Goal: Task Accomplishment & Management: Complete application form

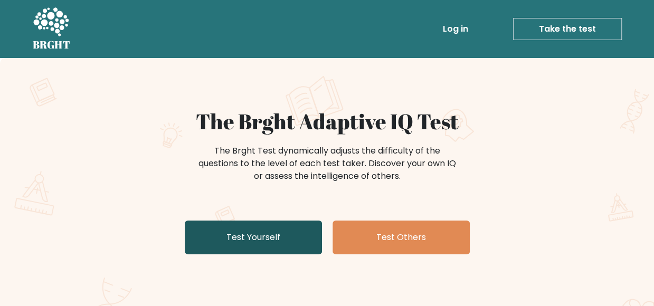
click at [216, 235] on link "Test Yourself" at bounding box center [253, 238] width 137 height 34
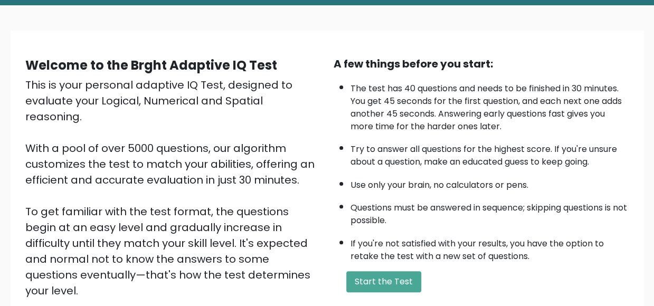
scroll to position [106, 0]
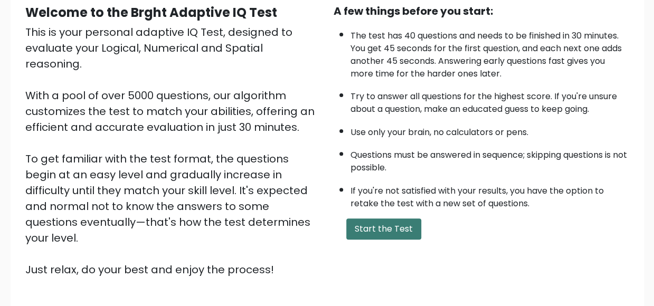
click at [407, 229] on button "Start the Test" at bounding box center [383, 229] width 75 height 21
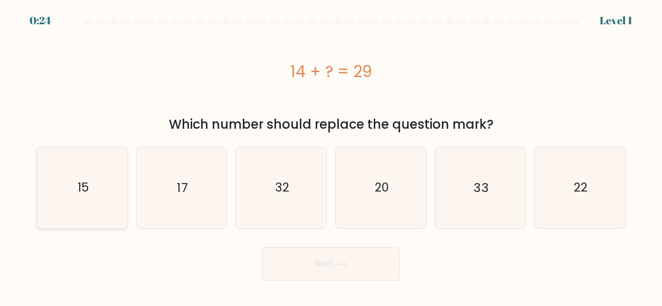
click at [67, 206] on icon "15" at bounding box center [82, 187] width 81 height 81
click at [331, 156] on input "a. 15" at bounding box center [331, 154] width 1 height 3
radio input "true"
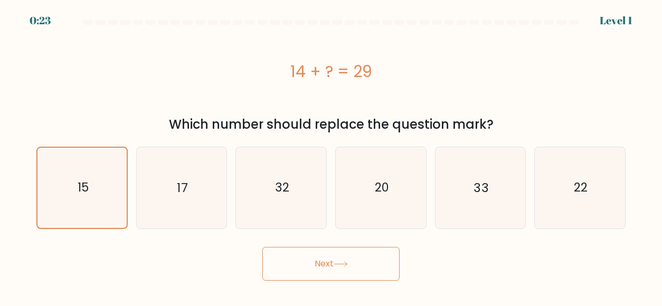
click at [327, 251] on button "Next" at bounding box center [331, 264] width 137 height 34
click at [331, 258] on button "Next" at bounding box center [331, 264] width 137 height 34
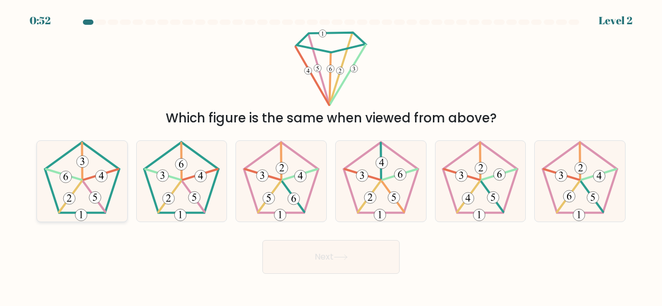
click at [110, 180] on icon at bounding box center [82, 181] width 81 height 81
click at [331, 156] on input "a." at bounding box center [331, 154] width 1 height 3
radio input "true"
click at [354, 264] on button "Next" at bounding box center [331, 257] width 137 height 34
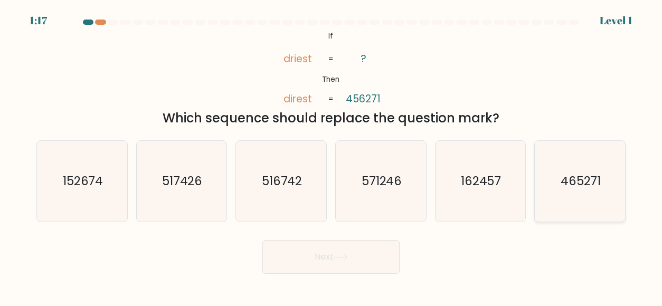
click at [557, 170] on icon "465271" at bounding box center [580, 181] width 81 height 81
click at [332, 156] on input "f. 465271" at bounding box center [331, 154] width 1 height 3
radio input "true"
click at [333, 258] on button "Next" at bounding box center [331, 257] width 137 height 34
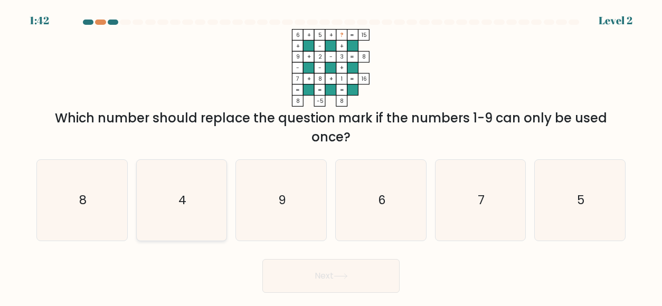
click at [202, 224] on icon "4" at bounding box center [181, 200] width 81 height 81
click at [331, 156] on input "b. 4" at bounding box center [331, 154] width 1 height 3
radio input "true"
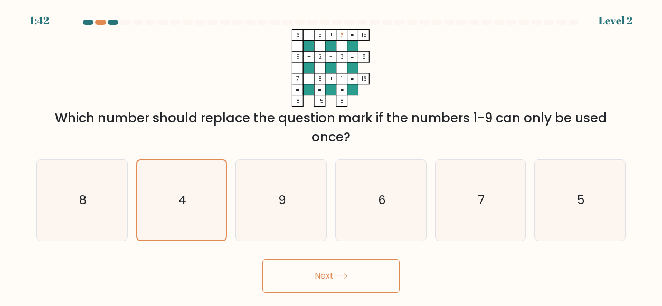
click at [341, 280] on button "Next" at bounding box center [331, 276] width 137 height 34
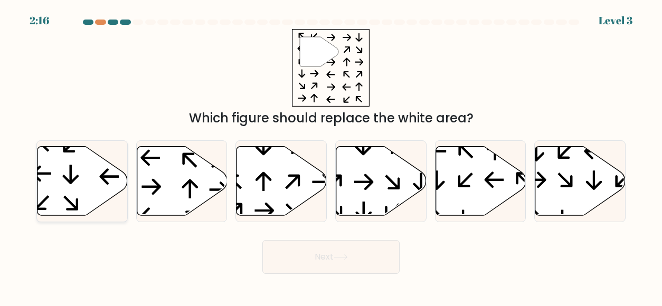
click at [96, 177] on icon at bounding box center [83, 180] width 90 height 69
click at [331, 156] on input "a." at bounding box center [331, 154] width 1 height 3
radio input "true"
click at [334, 248] on button "Next" at bounding box center [331, 257] width 137 height 34
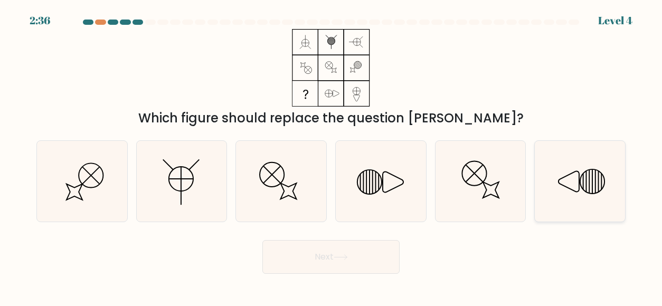
click at [589, 181] on line at bounding box center [589, 181] width 0 height 23
click at [332, 156] on input "f." at bounding box center [331, 154] width 1 height 3
radio input "true"
click at [354, 273] on button "Next" at bounding box center [331, 257] width 137 height 34
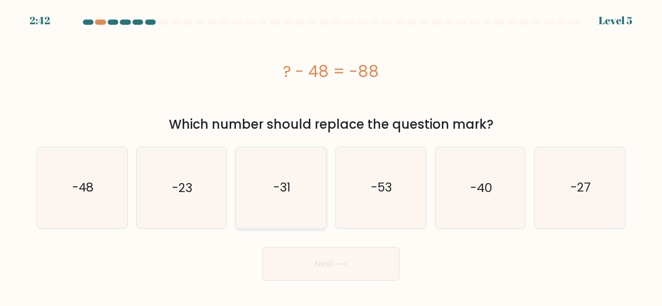
click at [310, 214] on icon "-31" at bounding box center [281, 187] width 81 height 81
click at [331, 156] on input "c. -31" at bounding box center [331, 154] width 1 height 3
radio input "true"
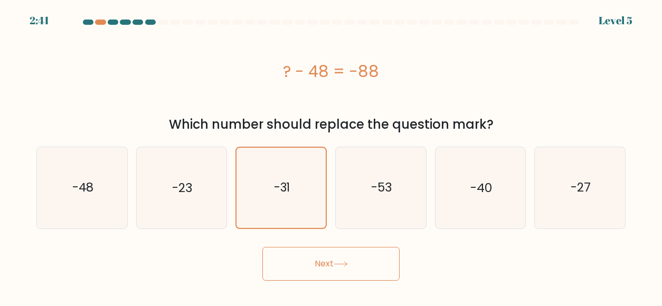
click at [327, 265] on button "Next" at bounding box center [331, 264] width 137 height 34
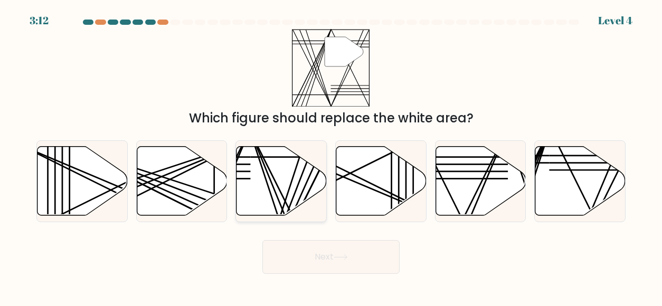
click at [259, 163] on icon at bounding box center [282, 180] width 90 height 69
click at [331, 156] on input "c." at bounding box center [331, 154] width 1 height 3
radio input "true"
click at [313, 249] on button "Next" at bounding box center [331, 257] width 137 height 34
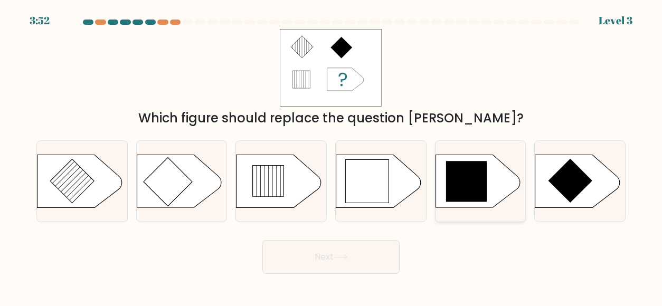
click at [470, 187] on icon at bounding box center [466, 181] width 41 height 41
click at [332, 156] on input "e." at bounding box center [331, 154] width 1 height 3
radio input "true"
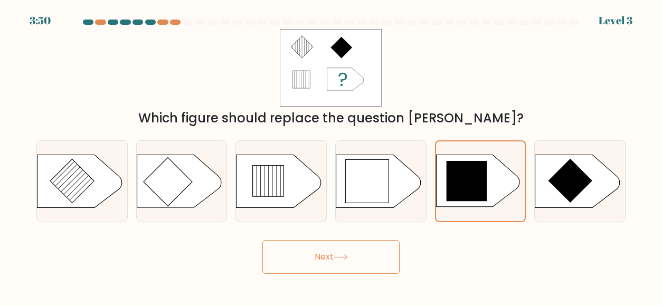
click at [338, 263] on button "Next" at bounding box center [331, 257] width 137 height 34
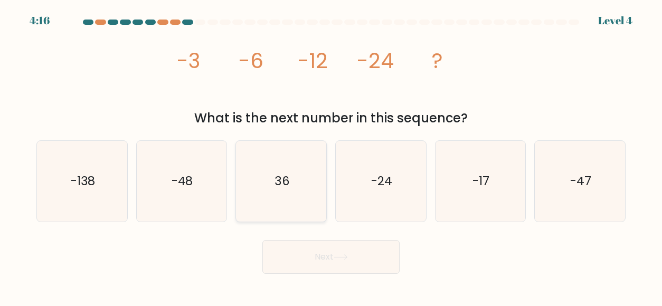
click at [282, 191] on icon "36" at bounding box center [281, 181] width 81 height 81
click at [331, 156] on input "c. 36" at bounding box center [331, 154] width 1 height 3
radio input "true"
click at [311, 263] on button "Next" at bounding box center [331, 257] width 137 height 34
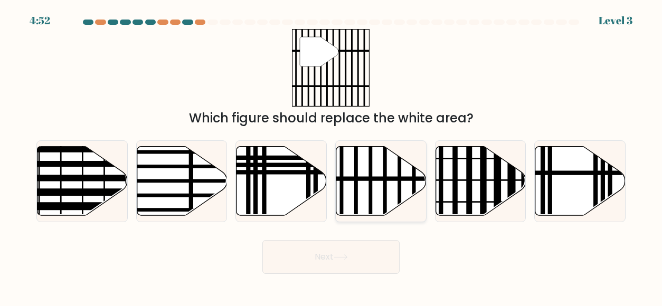
click at [357, 186] on line at bounding box center [357, 219] width 0 height 182
click at [332, 156] on input "d." at bounding box center [331, 154] width 1 height 3
radio input "true"
click at [321, 259] on button "Next" at bounding box center [331, 257] width 137 height 34
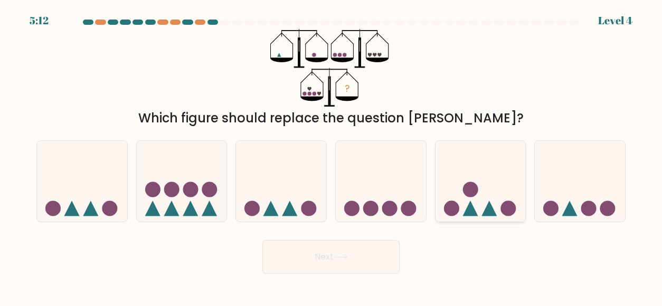
click at [506, 201] on circle at bounding box center [508, 208] width 15 height 15
click at [332, 156] on input "e." at bounding box center [331, 154] width 1 height 3
radio input "true"
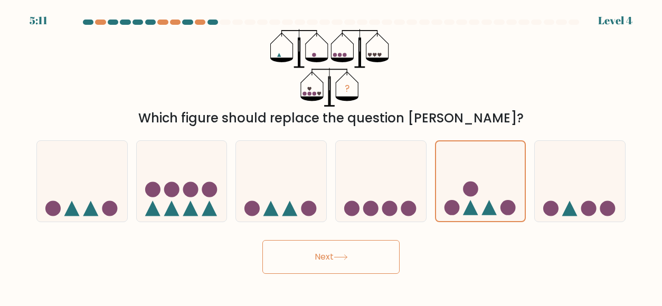
click at [340, 263] on button "Next" at bounding box center [331, 257] width 137 height 34
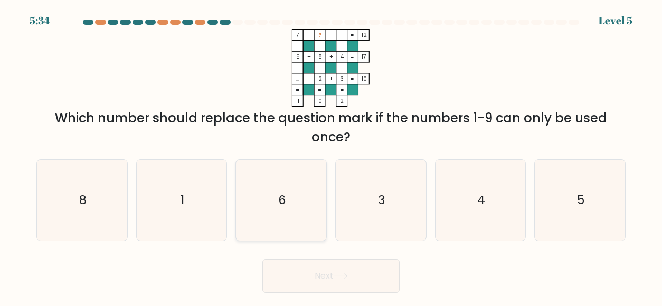
click at [304, 214] on icon "6" at bounding box center [281, 200] width 81 height 81
click at [331, 156] on input "c. 6" at bounding box center [331, 154] width 1 height 3
radio input "true"
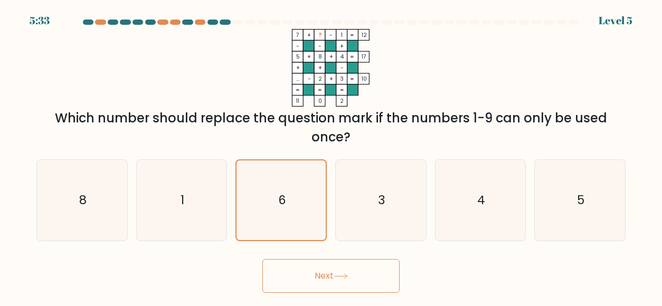
click at [336, 274] on button "Next" at bounding box center [331, 276] width 137 height 34
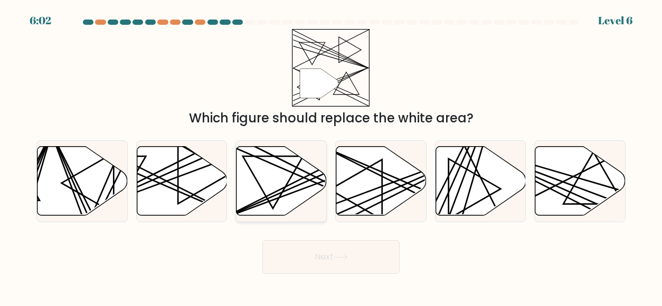
click at [301, 184] on line at bounding box center [309, 181] width 176 height 78
click at [331, 156] on input "c." at bounding box center [331, 154] width 1 height 3
radio input "true"
click at [310, 252] on button "Next" at bounding box center [331, 257] width 137 height 34
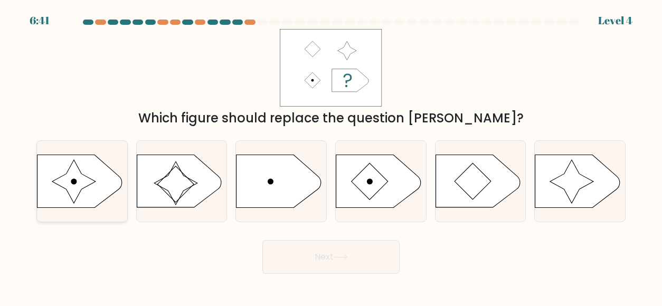
click at [91, 188] on icon at bounding box center [80, 181] width 85 height 53
click at [331, 156] on input "a." at bounding box center [331, 154] width 1 height 3
radio input "true"
click at [317, 257] on button "Next" at bounding box center [331, 257] width 137 height 34
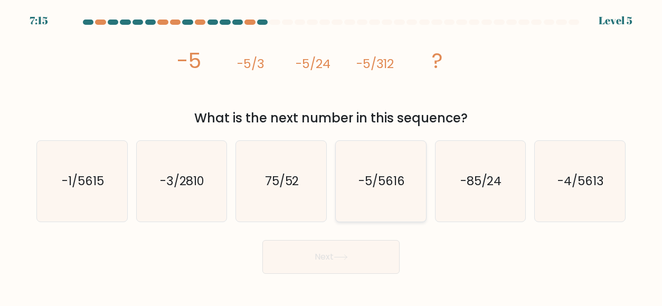
click at [366, 195] on icon "-5/5616" at bounding box center [381, 181] width 81 height 81
click at [332, 156] on input "d. -5/5616" at bounding box center [331, 154] width 1 height 3
radio input "true"
click at [294, 260] on button "Next" at bounding box center [331, 257] width 137 height 34
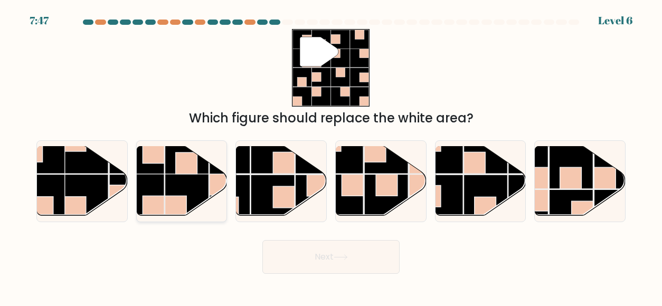
click at [206, 194] on rect at bounding box center [187, 196] width 44 height 44
click at [331, 156] on input "b." at bounding box center [331, 154] width 1 height 3
radio input "true"
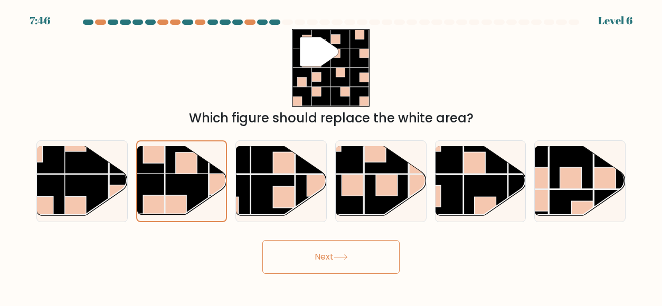
click at [300, 259] on button "Next" at bounding box center [331, 257] width 137 height 34
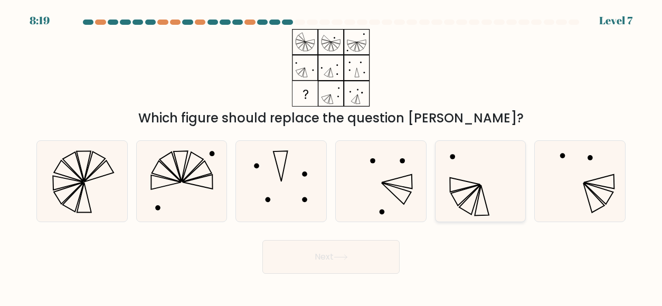
click at [481, 188] on icon at bounding box center [482, 200] width 14 height 31
click at [332, 156] on input "e." at bounding box center [331, 154] width 1 height 3
radio input "true"
click at [368, 255] on button "Next" at bounding box center [331, 257] width 137 height 34
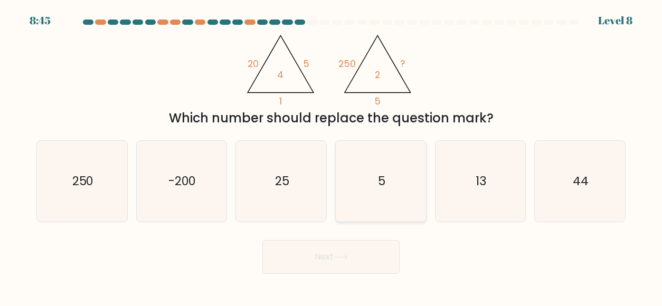
click at [362, 194] on icon "5" at bounding box center [381, 181] width 81 height 81
click at [332, 156] on input "d. 5" at bounding box center [331, 154] width 1 height 3
radio input "true"
click at [332, 254] on button "Next" at bounding box center [331, 257] width 137 height 34
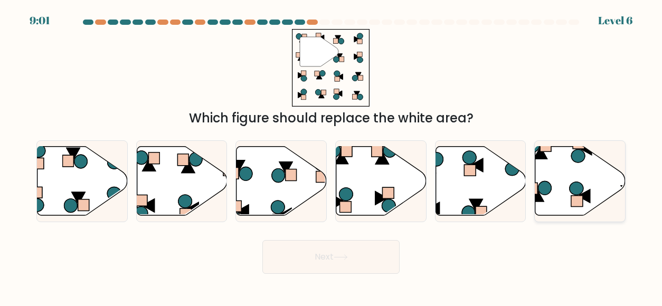
click at [555, 188] on icon at bounding box center [581, 180] width 90 height 69
click at [332, 156] on input "f." at bounding box center [331, 154] width 1 height 3
radio input "true"
click at [371, 269] on button "Next" at bounding box center [331, 257] width 137 height 34
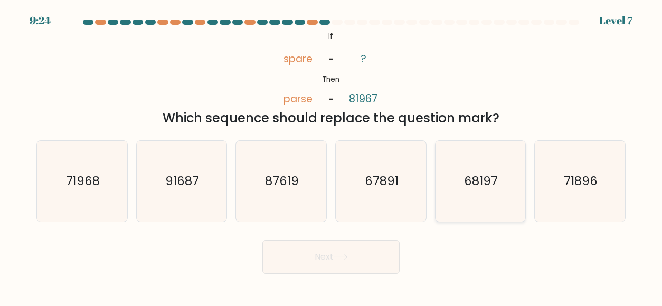
click at [493, 194] on icon "68197" at bounding box center [480, 181] width 81 height 81
click at [332, 156] on input "e. 68197" at bounding box center [331, 154] width 1 height 3
radio input "true"
click at [378, 263] on button "Next" at bounding box center [331, 257] width 137 height 34
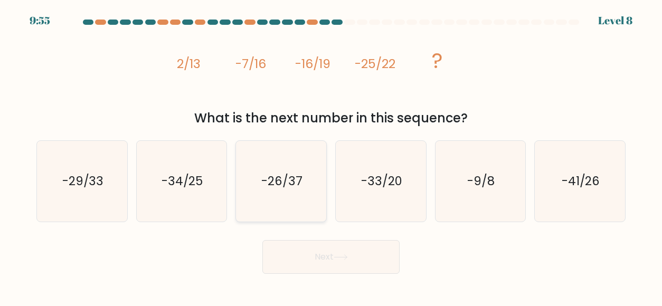
click at [270, 188] on text "-26/37" at bounding box center [281, 181] width 41 height 17
click at [331, 156] on input "c. -26/37" at bounding box center [331, 154] width 1 height 3
radio input "true"
click at [300, 253] on button "Next" at bounding box center [331, 257] width 137 height 34
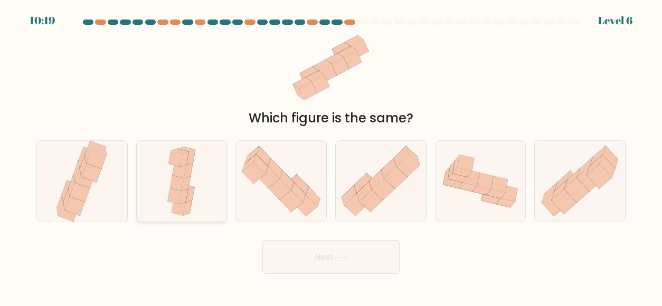
click at [222, 204] on div at bounding box center [181, 181] width 91 height 82
click at [331, 156] on input "b." at bounding box center [331, 154] width 1 height 3
radio input "true"
click at [304, 253] on button "Next" at bounding box center [331, 257] width 137 height 34
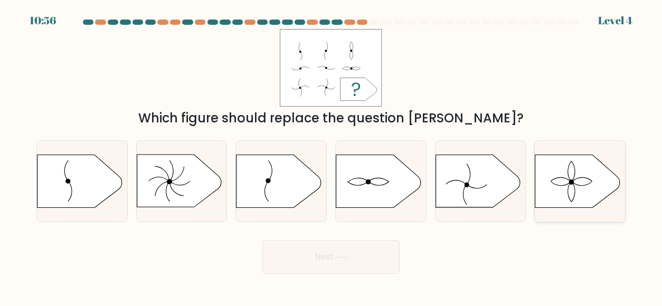
click at [565, 181] on icon at bounding box center [578, 181] width 85 height 53
click at [332, 156] on input "f." at bounding box center [331, 154] width 1 height 3
radio input "true"
click at [363, 259] on button "Next" at bounding box center [331, 257] width 137 height 34
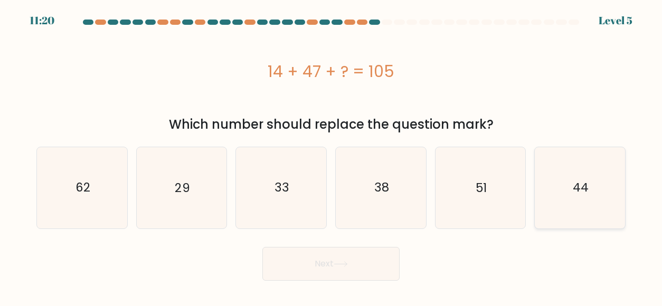
click at [559, 200] on icon "44" at bounding box center [580, 187] width 81 height 81
click at [332, 156] on input "f. 44" at bounding box center [331, 154] width 1 height 3
radio input "true"
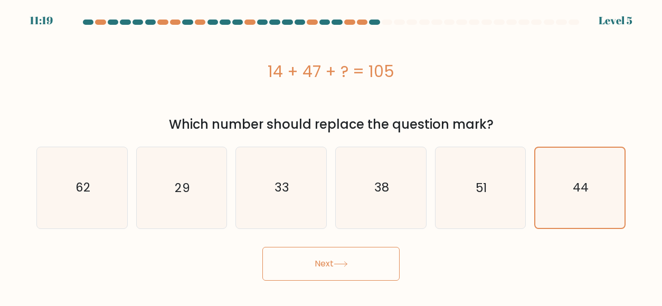
click at [369, 274] on button "Next" at bounding box center [331, 264] width 137 height 34
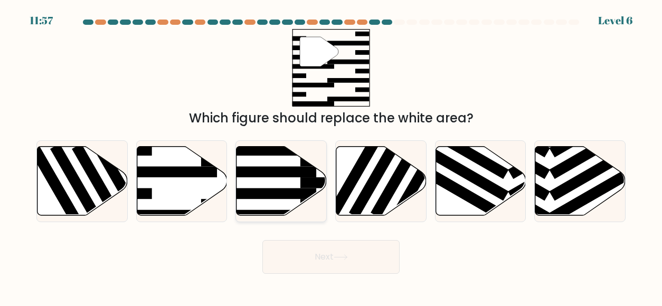
click at [257, 192] on rect at bounding box center [268, 193] width 98 height 11
click at [331, 156] on input "c." at bounding box center [331, 154] width 1 height 3
radio input "true"
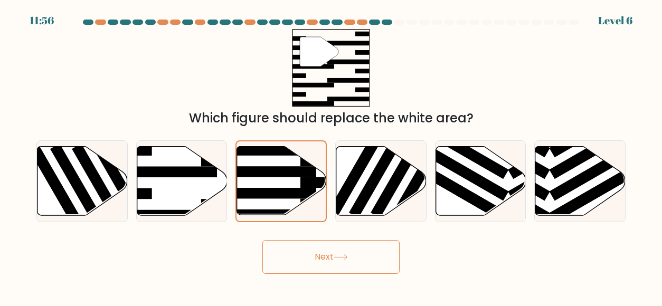
click at [294, 266] on button "Next" at bounding box center [331, 257] width 137 height 34
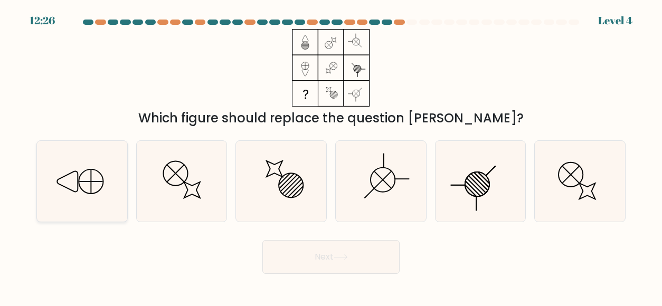
click at [80, 190] on icon at bounding box center [82, 181] width 81 height 81
click at [331, 156] on input "a." at bounding box center [331, 154] width 1 height 3
radio input "true"
click at [574, 176] on line at bounding box center [571, 174] width 16 height 16
click at [332, 156] on input "f." at bounding box center [331, 154] width 1 height 3
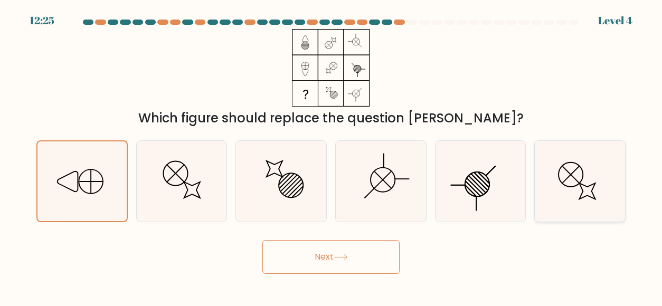
radio input "true"
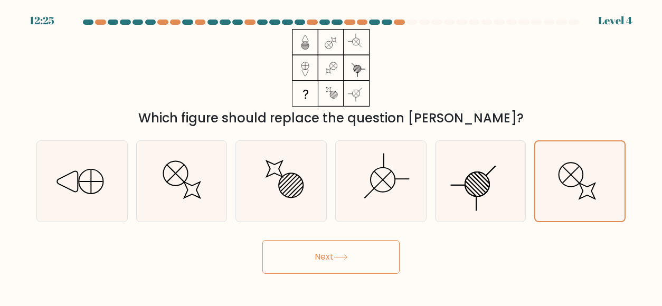
click at [361, 250] on button "Next" at bounding box center [331, 257] width 137 height 34
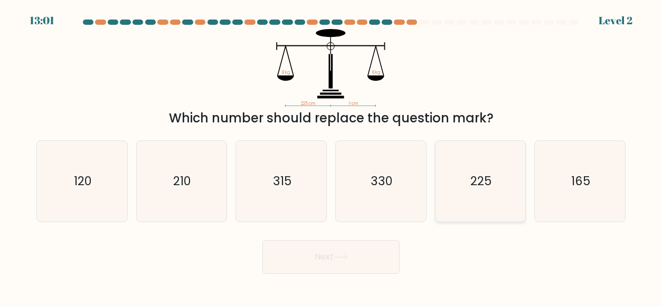
click at [455, 185] on icon "225" at bounding box center [480, 181] width 81 height 81
click at [332, 156] on input "e. 225" at bounding box center [331, 154] width 1 height 3
radio input "true"
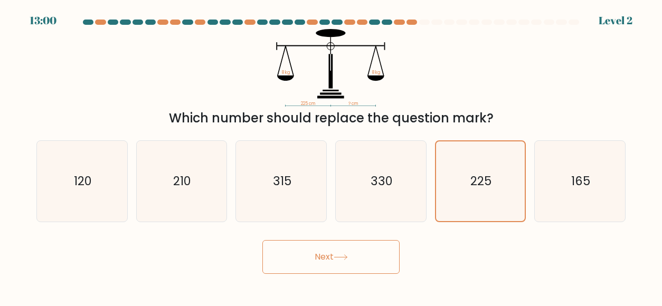
click at [321, 245] on button "Next" at bounding box center [331, 257] width 137 height 34
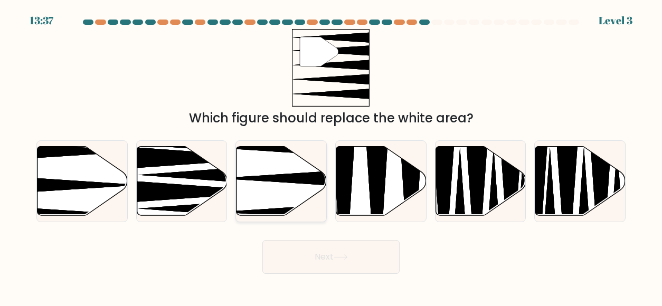
click at [285, 176] on icon at bounding box center [309, 178] width 179 height 23
click at [331, 156] on input "c." at bounding box center [331, 154] width 1 height 3
radio input "true"
click at [321, 264] on button "Next" at bounding box center [331, 257] width 137 height 34
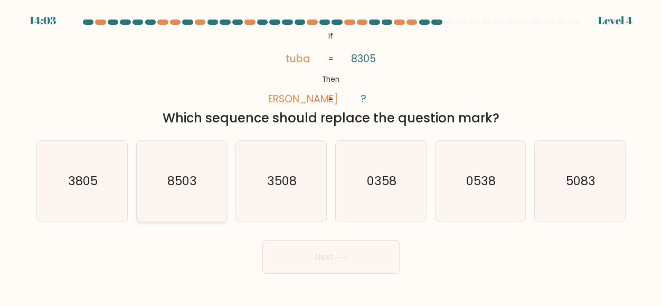
click at [178, 184] on text "8503" at bounding box center [183, 181] width 30 height 17
click at [331, 156] on input "b. 8503" at bounding box center [331, 154] width 1 height 3
radio input "true"
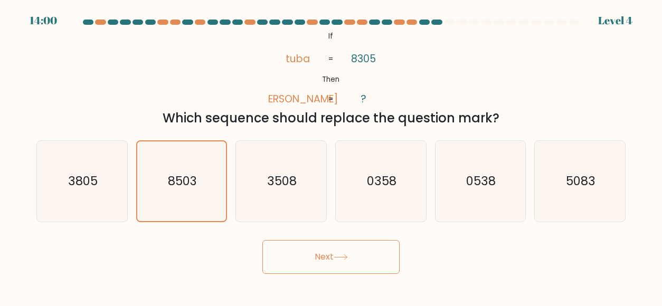
click at [303, 250] on button "Next" at bounding box center [331, 257] width 137 height 34
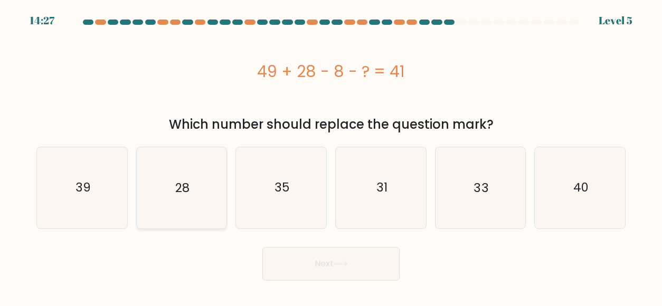
click at [220, 165] on icon "28" at bounding box center [181, 187] width 81 height 81
click at [331, 156] on input "b. 28" at bounding box center [331, 154] width 1 height 3
radio input "true"
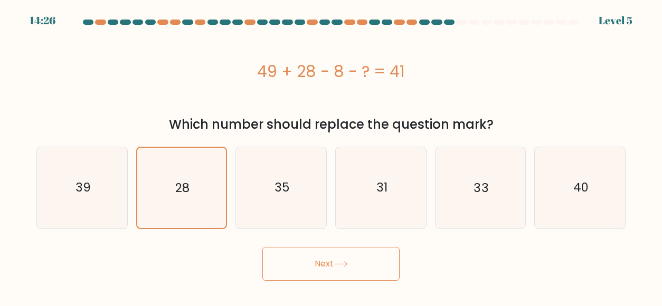
click at [312, 277] on button "Next" at bounding box center [331, 264] width 137 height 34
click at [318, 267] on button "Next" at bounding box center [331, 264] width 137 height 34
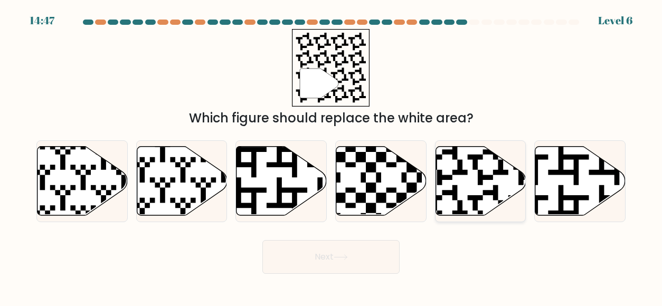
click at [482, 192] on icon at bounding box center [481, 180] width 90 height 69
click at [332, 156] on input "e." at bounding box center [331, 154] width 1 height 3
radio input "true"
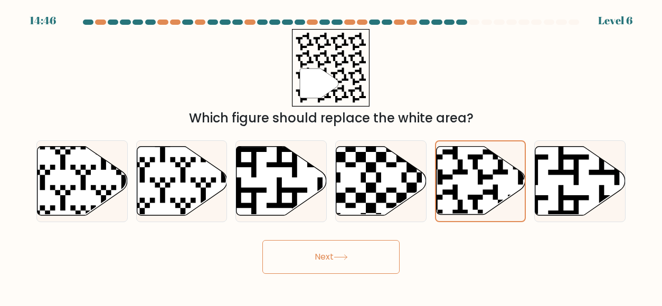
click at [351, 260] on button "Next" at bounding box center [331, 257] width 137 height 34
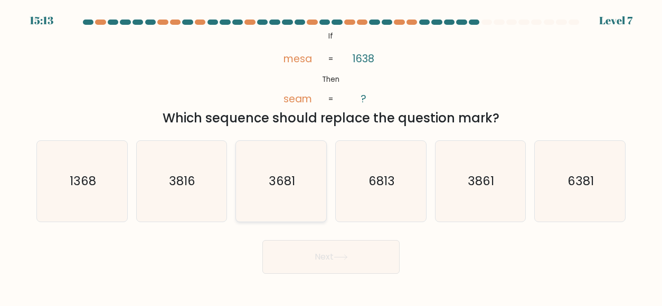
click at [276, 192] on icon "3681" at bounding box center [281, 181] width 81 height 81
click at [331, 156] on input "c. 3681" at bounding box center [331, 154] width 1 height 3
radio input "true"
click at [301, 259] on button "Next" at bounding box center [331, 257] width 137 height 34
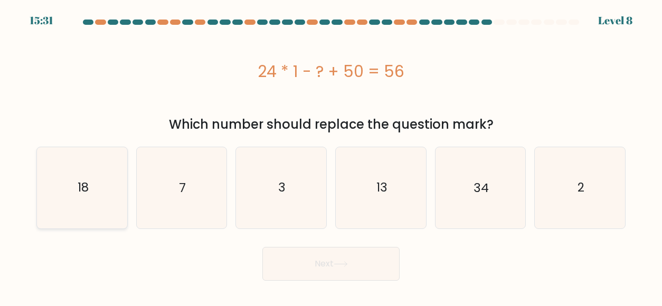
click at [107, 208] on icon "18" at bounding box center [82, 187] width 81 height 81
click at [331, 156] on input "a. 18" at bounding box center [331, 154] width 1 height 3
radio input "true"
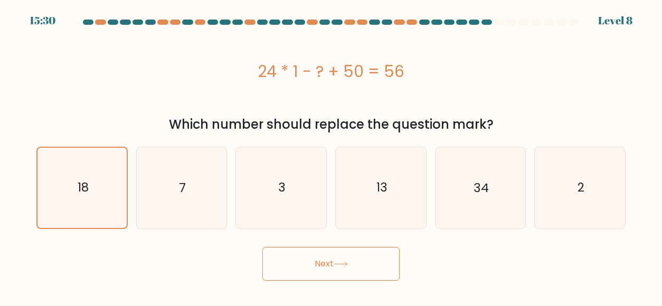
click at [329, 260] on button "Next" at bounding box center [331, 264] width 137 height 34
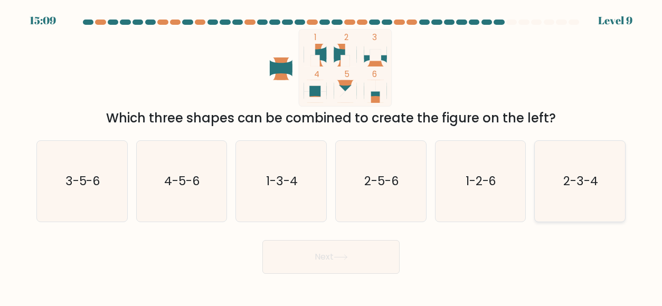
click at [567, 207] on icon "2-3-4" at bounding box center [580, 181] width 81 height 81
click at [332, 156] on input "f. 2-3-4" at bounding box center [331, 154] width 1 height 3
radio input "true"
click at [338, 252] on button "Next" at bounding box center [331, 257] width 137 height 34
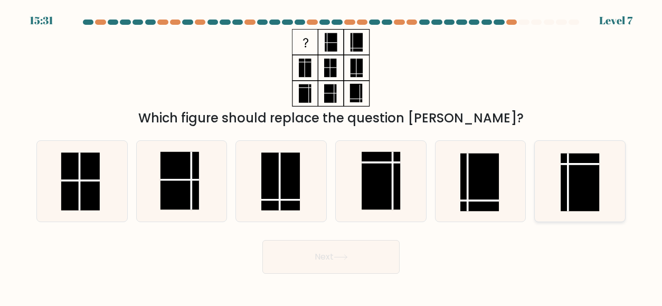
click at [577, 188] on rect at bounding box center [580, 182] width 39 height 58
click at [332, 156] on input "f." at bounding box center [331, 154] width 1 height 3
radio input "true"
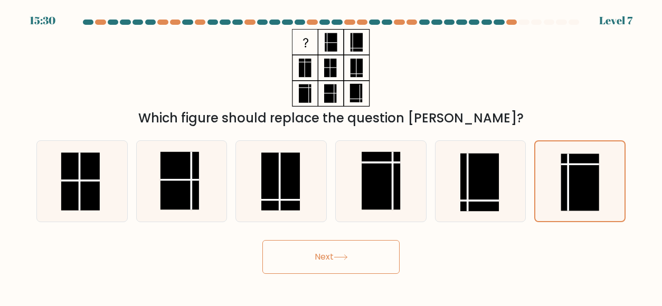
click at [357, 264] on button "Next" at bounding box center [331, 257] width 137 height 34
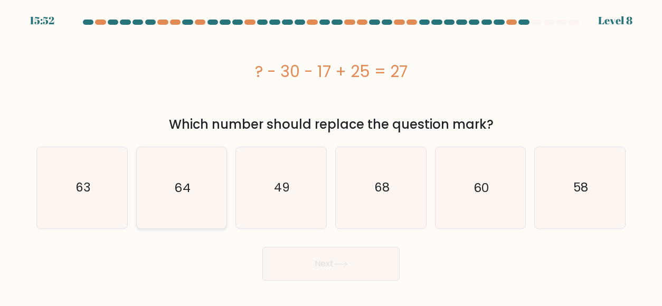
click at [182, 193] on text "64" at bounding box center [183, 188] width 16 height 17
click at [331, 156] on input "b. 64" at bounding box center [331, 154] width 1 height 3
radio input "true"
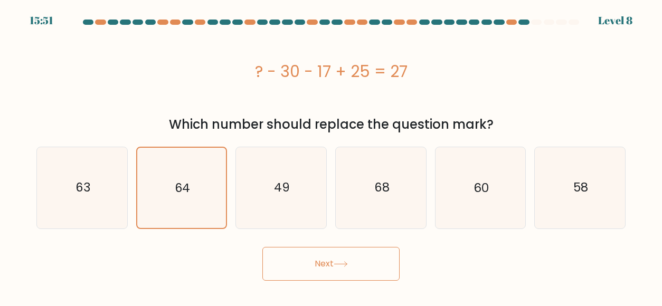
click at [341, 262] on icon at bounding box center [341, 264] width 14 height 6
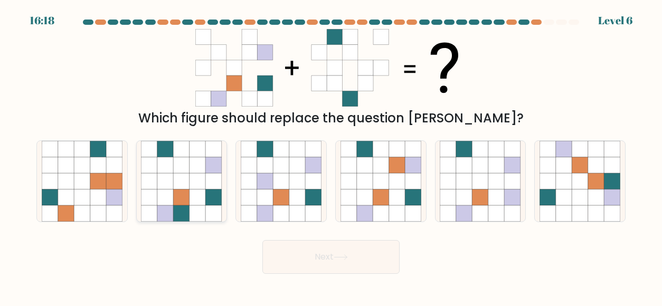
click at [171, 209] on icon at bounding box center [165, 213] width 16 height 16
click at [331, 156] on input "b." at bounding box center [331, 154] width 1 height 3
radio input "true"
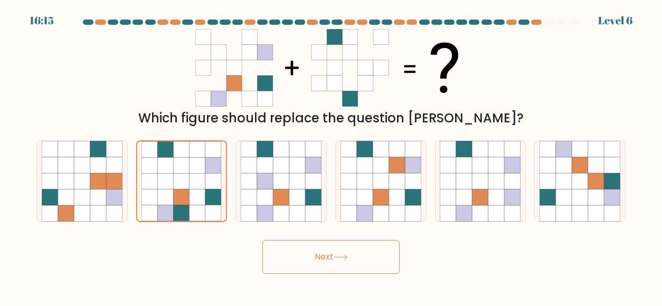
click at [308, 264] on button "Next" at bounding box center [331, 257] width 137 height 34
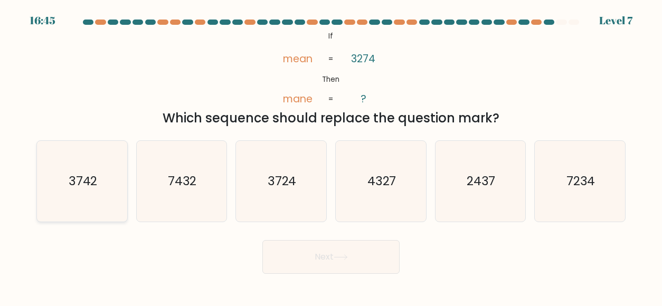
click at [85, 192] on icon "3742" at bounding box center [82, 181] width 81 height 81
click at [331, 156] on input "a. 3742" at bounding box center [331, 154] width 1 height 3
radio input "true"
click at [345, 255] on icon at bounding box center [341, 258] width 14 height 6
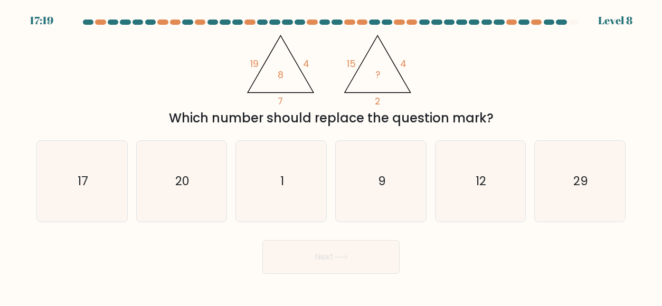
click at [430, 190] on div "d. 9" at bounding box center [381, 181] width 100 height 82
click at [490, 181] on icon "12" at bounding box center [480, 181] width 81 height 81
click at [332, 156] on input "e. 12" at bounding box center [331, 154] width 1 height 3
radio input "true"
click at [346, 262] on button "Next" at bounding box center [331, 257] width 137 height 34
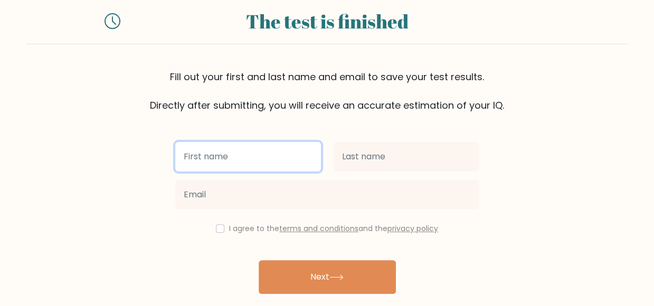
scroll to position [63, 0]
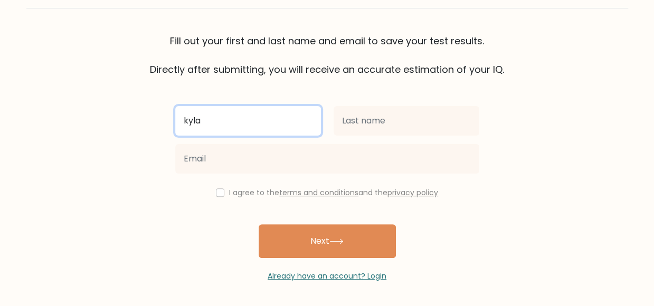
type input "kyla"
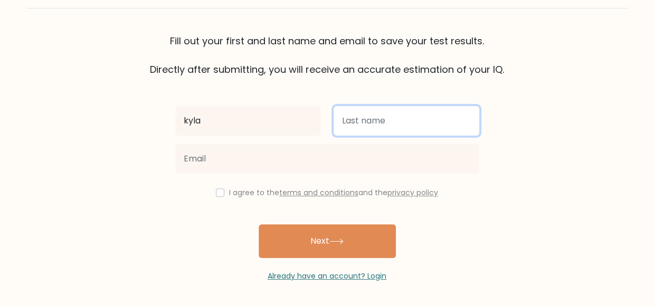
click at [410, 117] on input "text" at bounding box center [407, 121] width 146 height 30
type input "siochi"
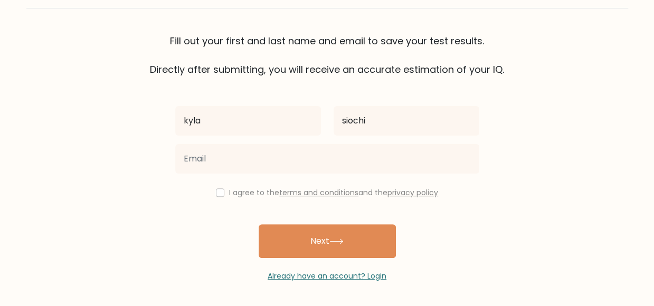
drag, startPoint x: 225, startPoint y: 189, endPoint x: 220, endPoint y: 190, distance: 5.4
click at [224, 189] on div "I agree to the terms and conditions and the privacy policy" at bounding box center [327, 192] width 317 height 13
click at [219, 191] on input "checkbox" at bounding box center [220, 193] width 8 height 8
checkbox input "true"
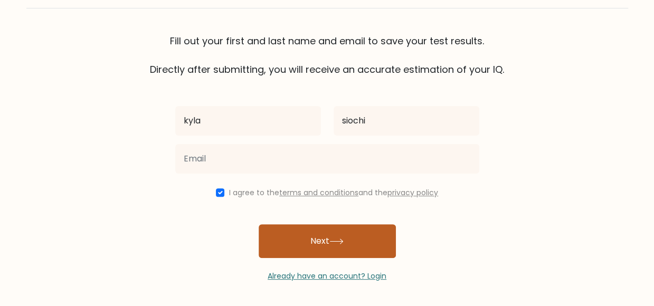
click at [301, 237] on button "Next" at bounding box center [327, 241] width 137 height 34
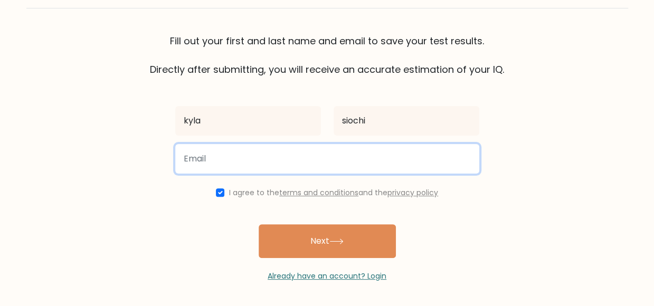
click at [294, 162] on input "email" at bounding box center [327, 159] width 304 height 30
type input "kylasiochi8@gmail.com"
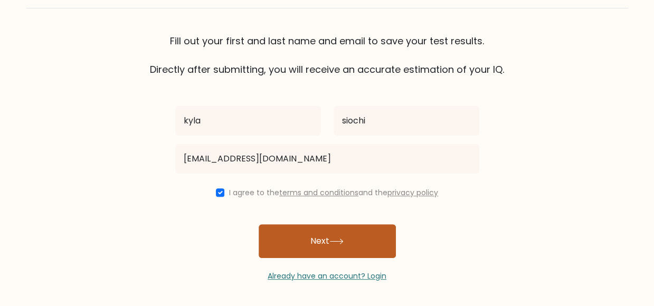
click at [297, 228] on button "Next" at bounding box center [327, 241] width 137 height 34
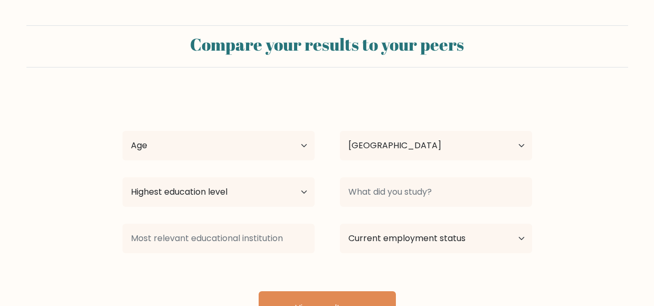
select select "PH"
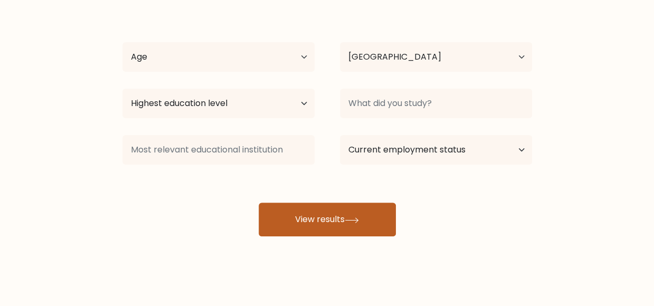
scroll to position [94, 0]
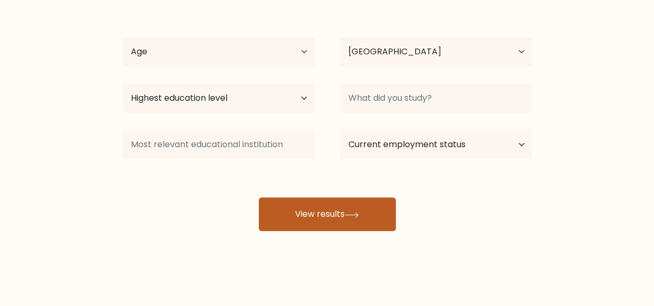
click at [303, 219] on button "View results" at bounding box center [327, 215] width 137 height 34
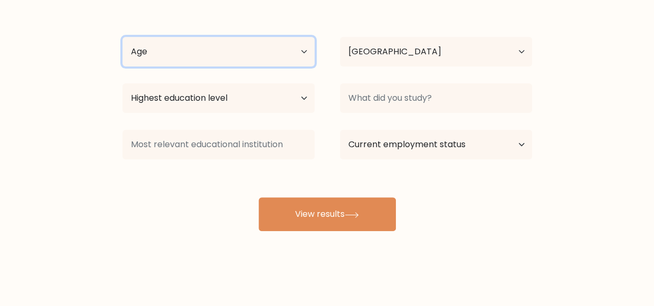
click at [256, 58] on select "Age Under 18 years old 18-24 years old 25-34 years old 35-44 years old 45-54 ye…" at bounding box center [219, 52] width 192 height 30
select select "25_34"
click at [123, 37] on select "Age Under 18 years old 18-24 years old 25-34 years old 35-44 years old 45-54 ye…" at bounding box center [219, 52] width 192 height 30
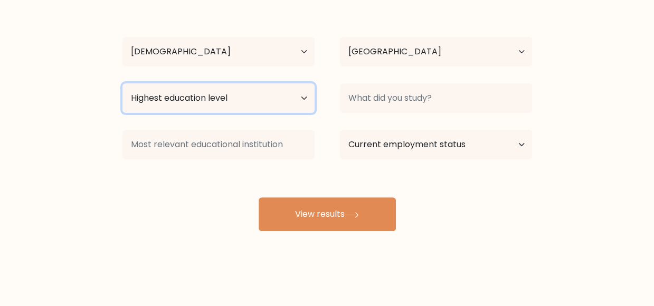
click at [277, 101] on select "Highest education level No schooling Primary Lower Secondary Upper Secondary Oc…" at bounding box center [219, 98] width 192 height 30
select select "bachelors_degree"
click at [123, 83] on select "Highest education level No schooling Primary Lower Secondary Upper Secondary Oc…" at bounding box center [219, 98] width 192 height 30
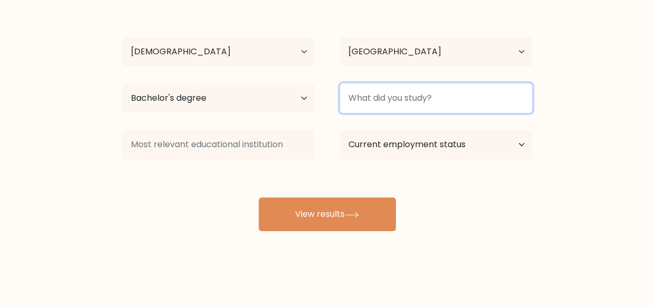
click at [390, 107] on input at bounding box center [436, 98] width 192 height 30
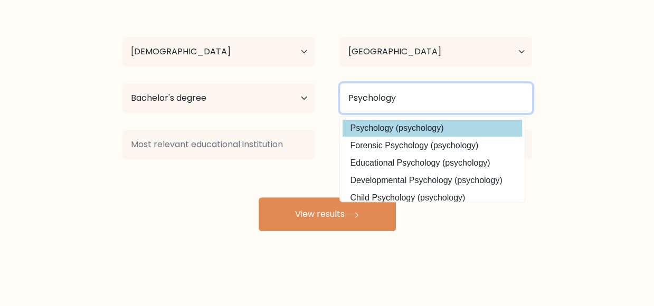
type input "Psychology"
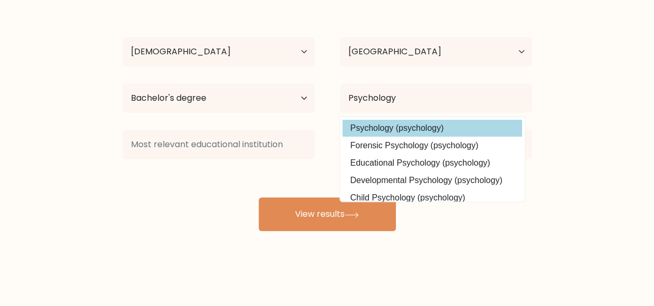
click at [385, 126] on div "kyla siochi Age Under 18 years old 18-24 years old 25-34 years old 35-44 years …" at bounding box center [327, 115] width 423 height 232
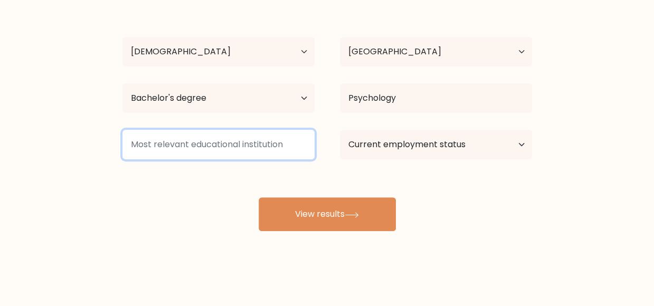
click at [270, 143] on input at bounding box center [219, 145] width 192 height 30
type input "b"
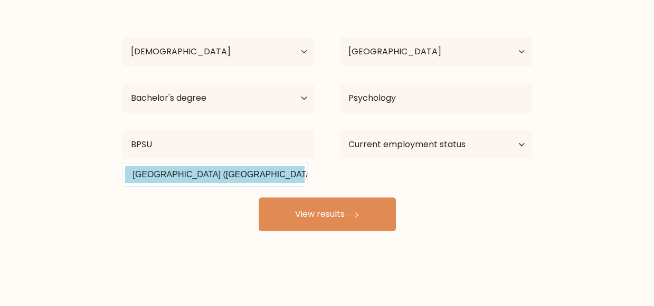
click at [251, 173] on option "Bataan Peninsula State University (Philippines)" at bounding box center [215, 174] width 180 height 17
type input "[GEOGRAPHIC_DATA]"
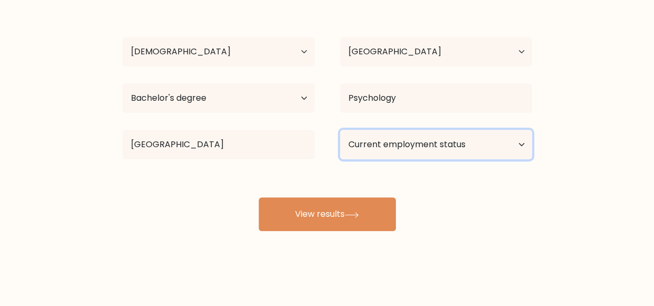
click at [372, 148] on select "Current employment status Employed Student Retired Other / prefer not to answer" at bounding box center [436, 145] width 192 height 30
select select "other"
click at [340, 130] on select "Current employment status Employed Student Retired Other / prefer not to answer" at bounding box center [436, 145] width 192 height 30
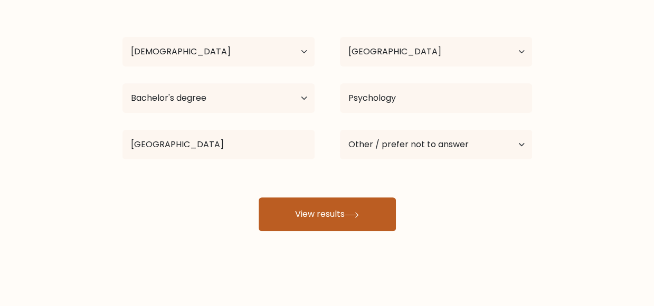
click at [367, 224] on button "View results" at bounding box center [327, 215] width 137 height 34
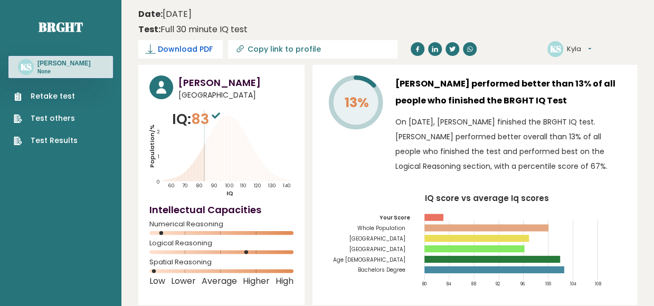
click at [223, 40] on link "Download PDF" at bounding box center [180, 49] width 85 height 18
